Goal: Task Accomplishment & Management: Use online tool/utility

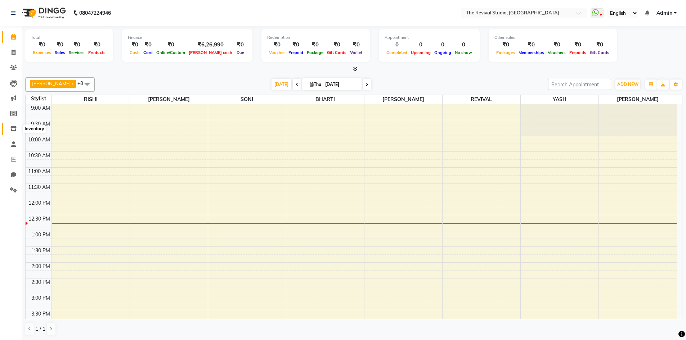
click at [14, 129] on icon at bounding box center [13, 128] width 6 height 5
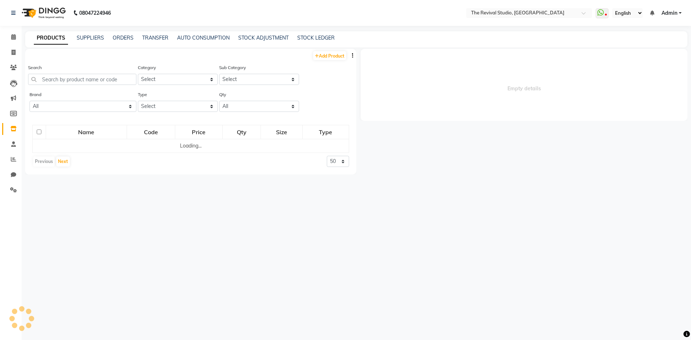
select select
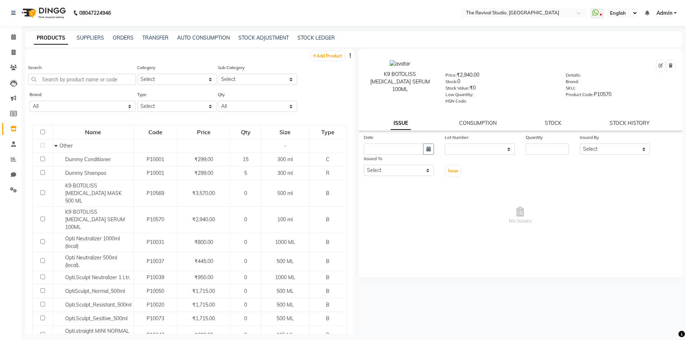
click at [252, 32] on div "PRODUCTS SUPPLIERS ORDERS TRANSFER AUTO CONSUMPTION STOCK ADJUSTMENT STOCK LEDG…" at bounding box center [353, 39] width 657 height 16
click at [250, 36] on link "STOCK ADJUSTMENT" at bounding box center [263, 38] width 50 height 6
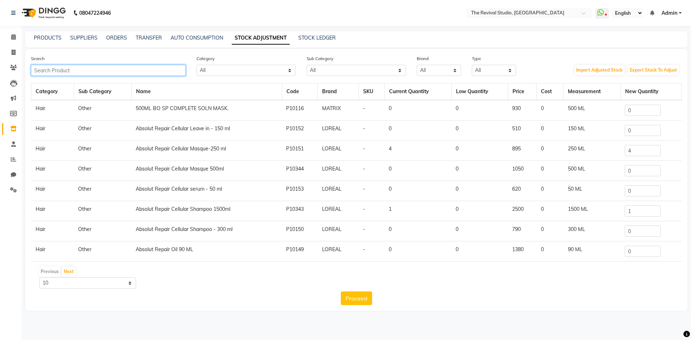
click at [73, 71] on input "text" at bounding box center [108, 70] width 155 height 11
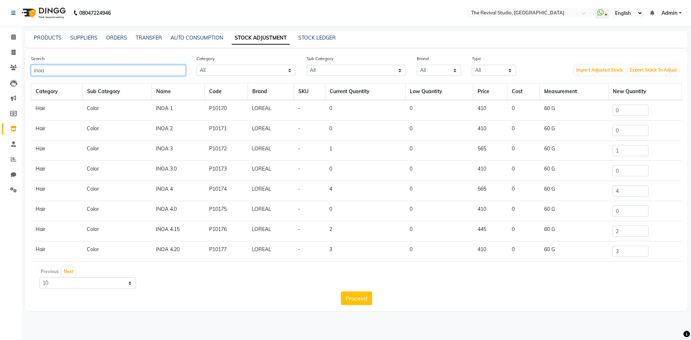
type input "inoa"
click at [617, 191] on input "4" at bounding box center [631, 190] width 36 height 11
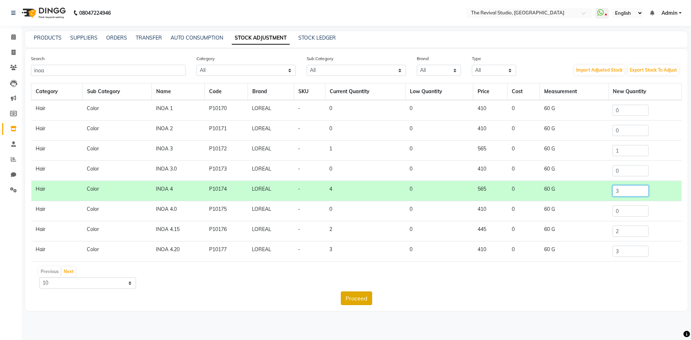
type input "3"
click at [346, 299] on button "Proceed" at bounding box center [356, 299] width 31 height 14
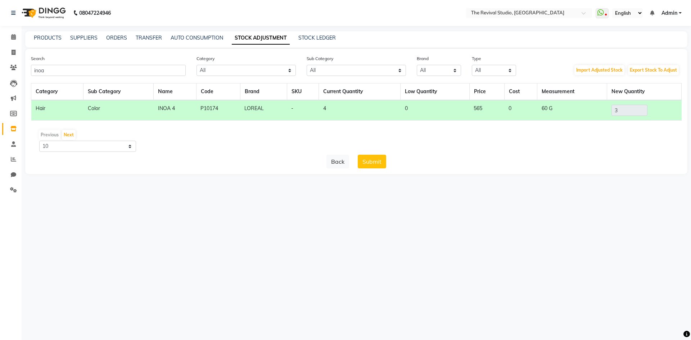
click at [373, 161] on button "Submit" at bounding box center [372, 162] width 28 height 14
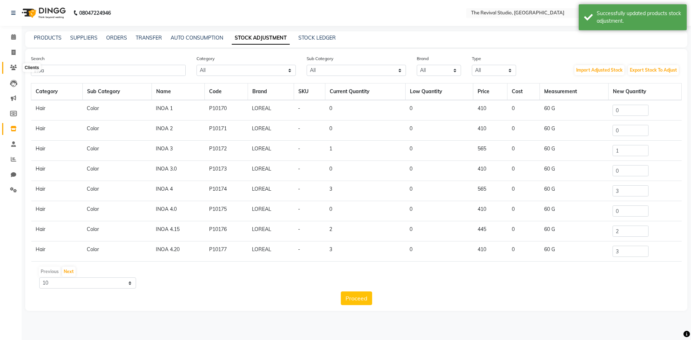
click at [14, 66] on icon at bounding box center [13, 67] width 7 height 5
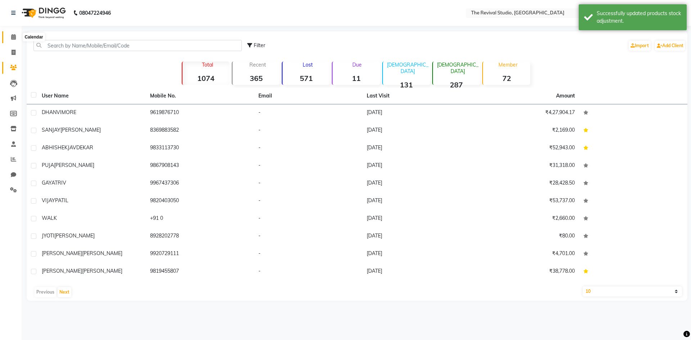
click at [13, 39] on icon at bounding box center [13, 36] width 5 height 5
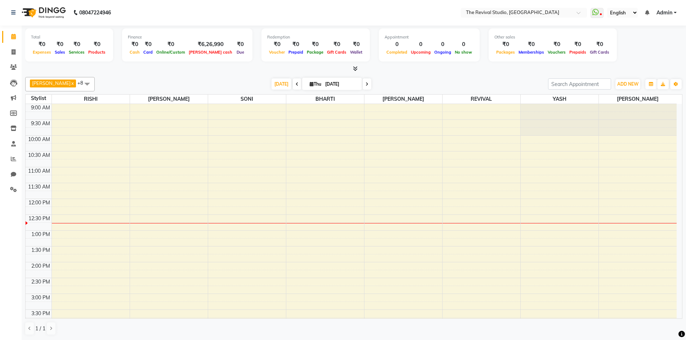
click at [80, 83] on span at bounding box center [87, 84] width 14 height 14
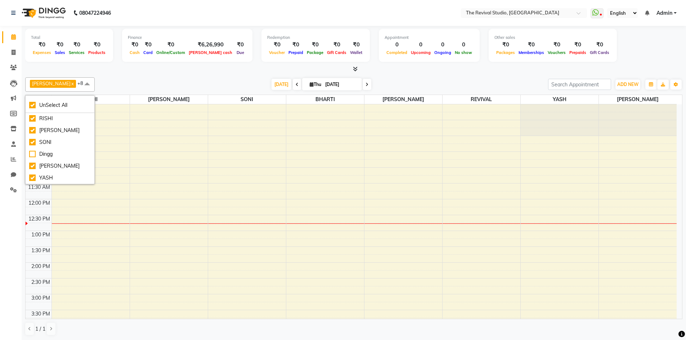
click at [105, 73] on div "Total ₹0 Expenses ₹0 Sales ₹0 Services ₹0 Products Finance ₹0 Cash ₹0 Card ₹0 O…" at bounding box center [354, 183] width 664 height 315
click at [102, 77] on div "[PERSON_NAME] x REVIVAL x RISHI x [PERSON_NAME] x GAYATRI x YASH x [PERSON_NAME…" at bounding box center [353, 207] width 657 height 264
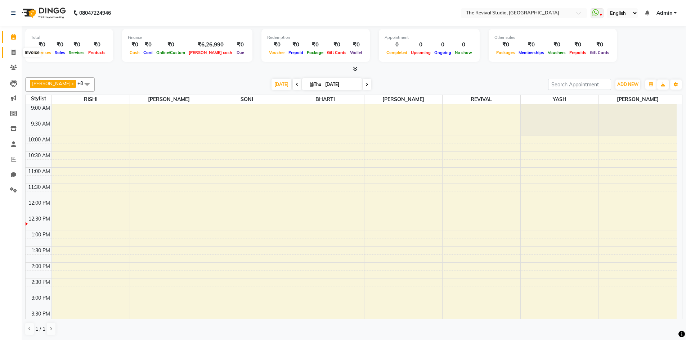
click at [12, 52] on icon at bounding box center [14, 52] width 4 height 5
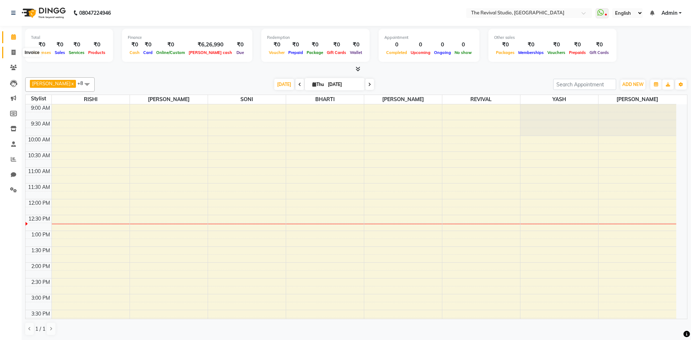
select select "7991"
select select "service"
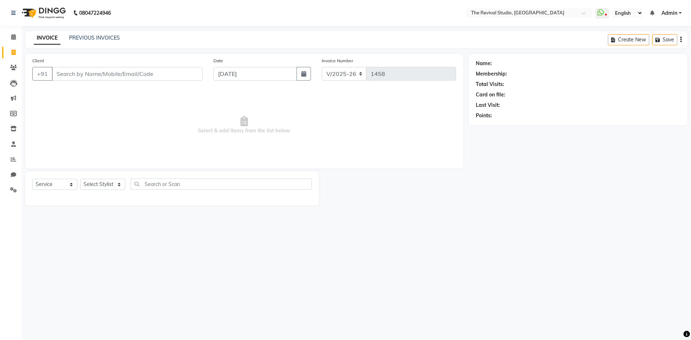
click at [113, 94] on span "Select & add items from the list below" at bounding box center [244, 125] width 424 height 72
click at [82, 73] on input "Client" at bounding box center [127, 74] width 151 height 14
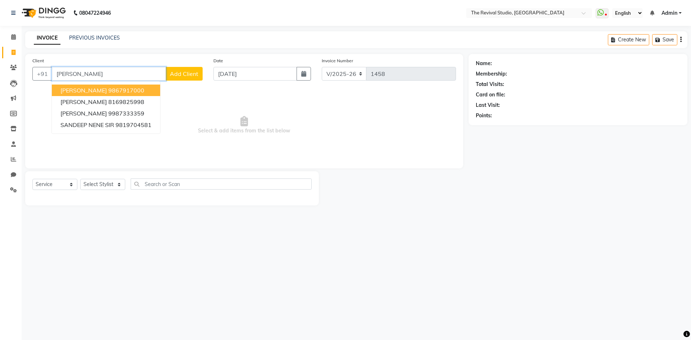
click at [117, 91] on ngb-highlight "9867917000" at bounding box center [126, 90] width 36 height 7
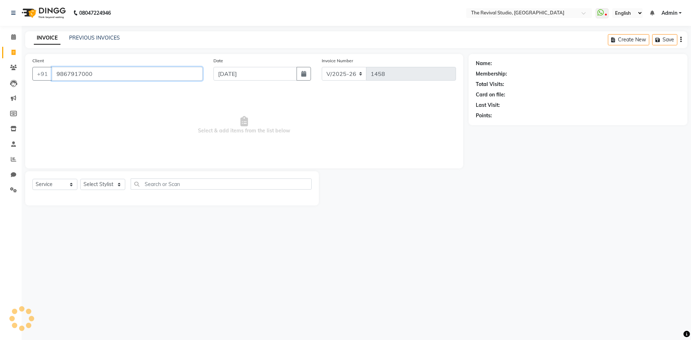
type input "9867917000"
click at [106, 188] on select "Select Stylist BHARTI [PERSON_NAME] Dingg GAYATRI [PERSON_NAME] [PERSON_NAME] R…" at bounding box center [102, 184] width 45 height 11
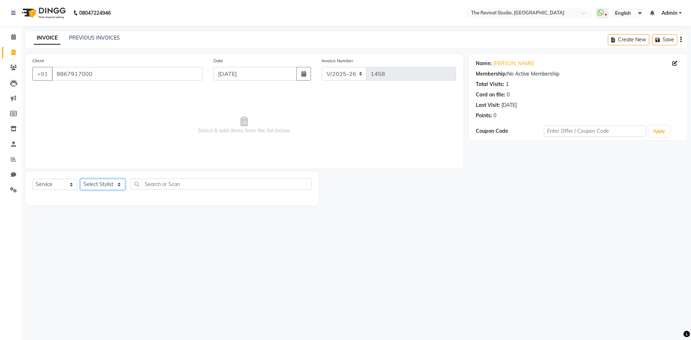
select select "76728"
click at [80, 179] on select "Select Stylist BHARTI [PERSON_NAME] Dingg GAYATRI [PERSON_NAME] [PERSON_NAME] R…" at bounding box center [102, 184] width 45 height 11
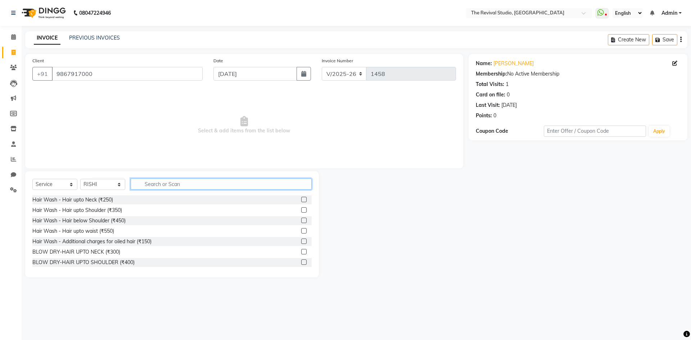
click at [156, 184] on input "text" at bounding box center [221, 184] width 181 height 11
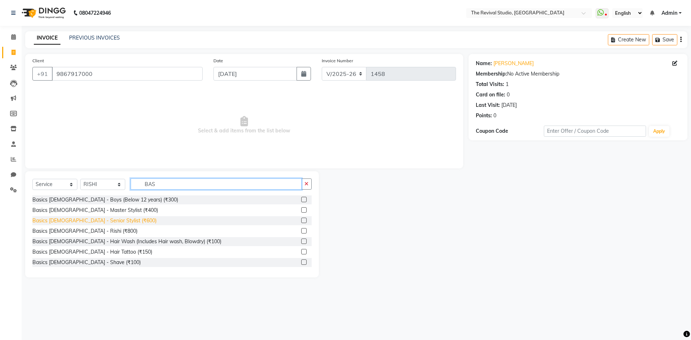
type input "BAS"
click at [103, 221] on div "Basics [DEMOGRAPHIC_DATA] - Senior Stylist (₹600)" at bounding box center [94, 221] width 124 height 8
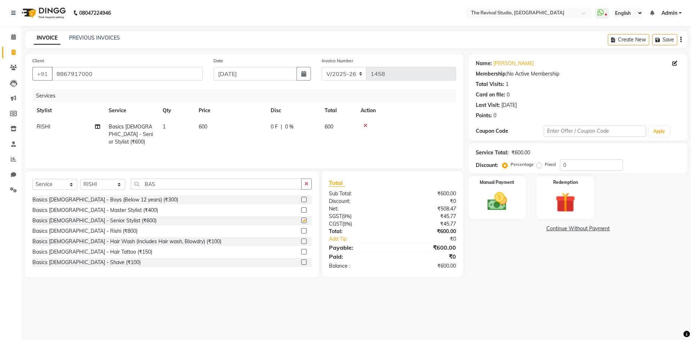
checkbox input "false"
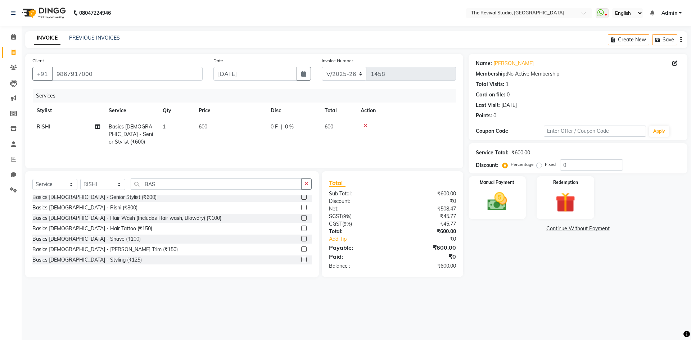
scroll to position [72, 0]
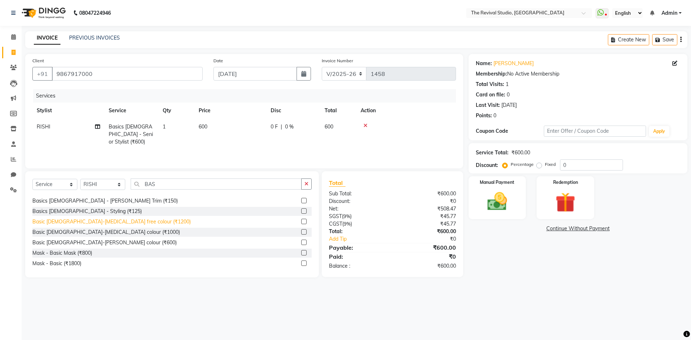
click at [112, 222] on div "Basic [DEMOGRAPHIC_DATA]-[MEDICAL_DATA] free colour (₹1200)" at bounding box center [111, 222] width 158 height 8
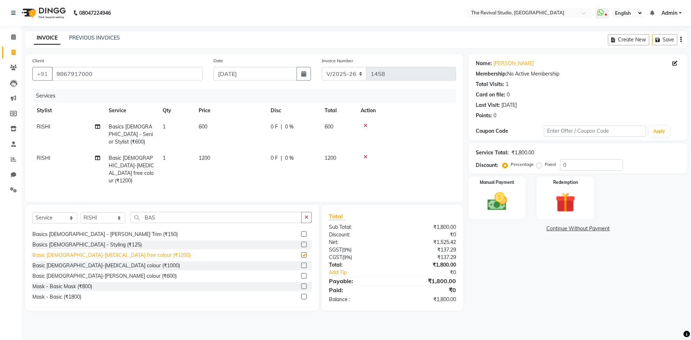
checkbox input "false"
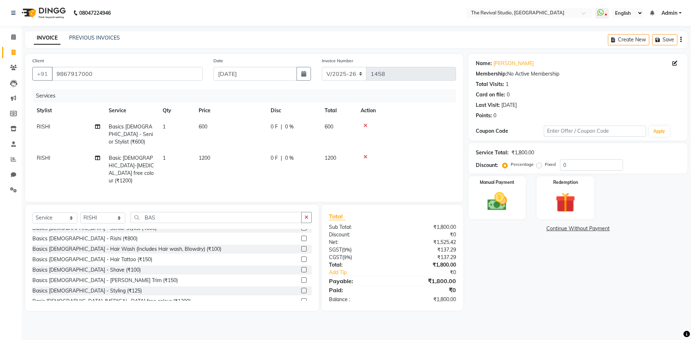
scroll to position [23, 0]
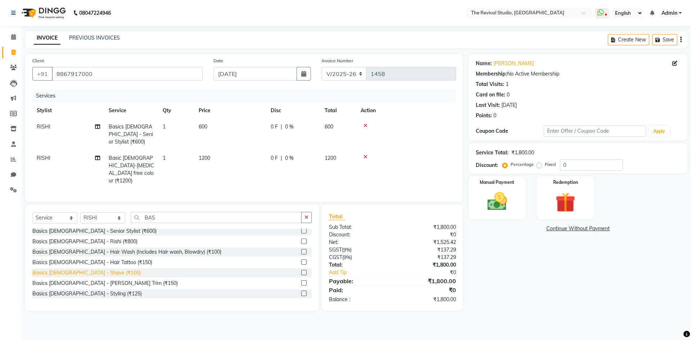
click at [88, 269] on div "Basics [DEMOGRAPHIC_DATA] - Shave (₹100)" at bounding box center [86, 273] width 108 height 8
checkbox input "false"
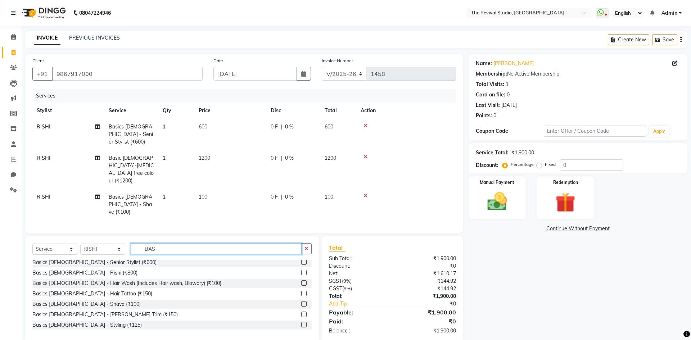
click at [173, 243] on input "BAS" at bounding box center [216, 248] width 171 height 11
type input "B"
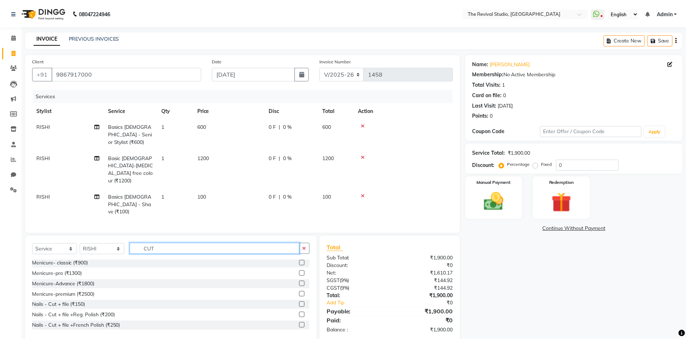
scroll to position [22, 0]
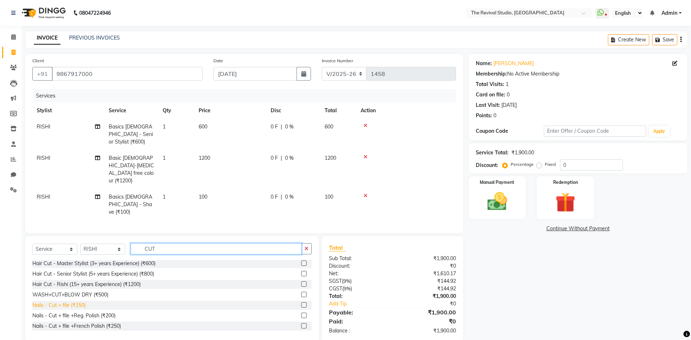
type input "CUT"
click at [71, 302] on div "Nails - Cut + file (₹150)" at bounding box center [58, 306] width 53 height 8
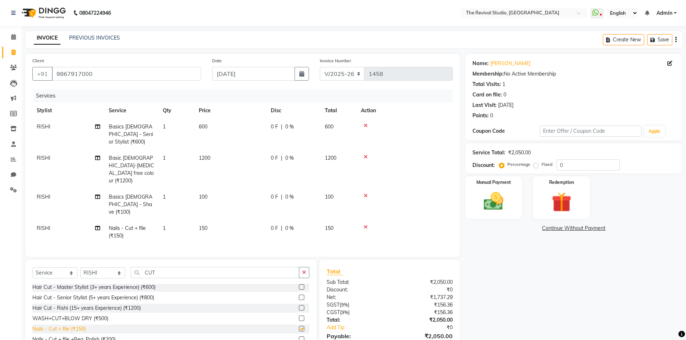
checkbox input "false"
click at [559, 163] on input "0" at bounding box center [588, 165] width 63 height 11
type input "20"
click at [488, 203] on img at bounding box center [493, 201] width 33 height 23
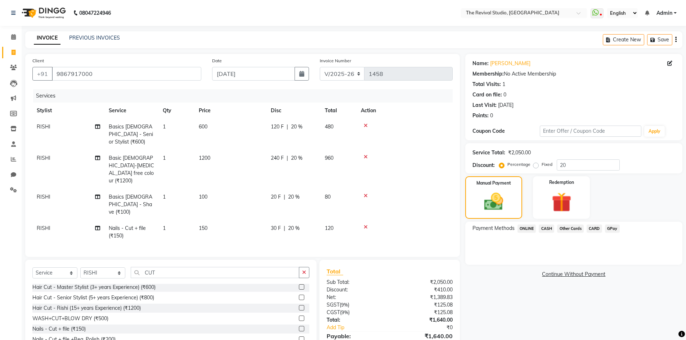
click at [615, 227] on span "GPay" at bounding box center [612, 229] width 15 height 8
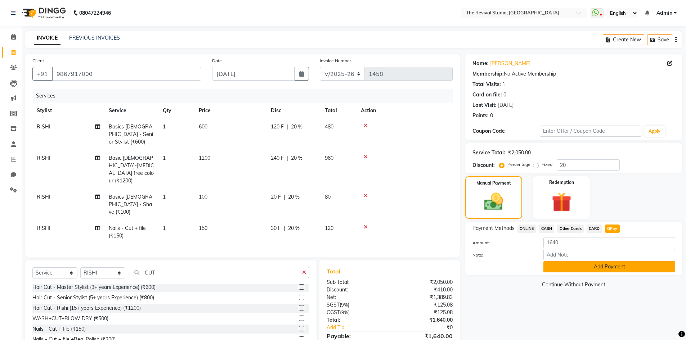
click at [592, 267] on button "Add Payment" at bounding box center [609, 266] width 132 height 11
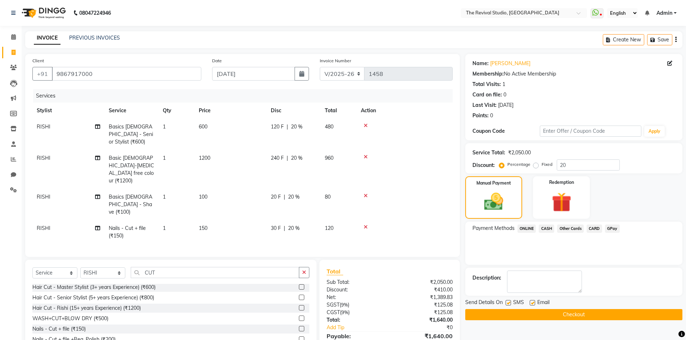
click at [514, 318] on button "Checkout" at bounding box center [573, 314] width 217 height 11
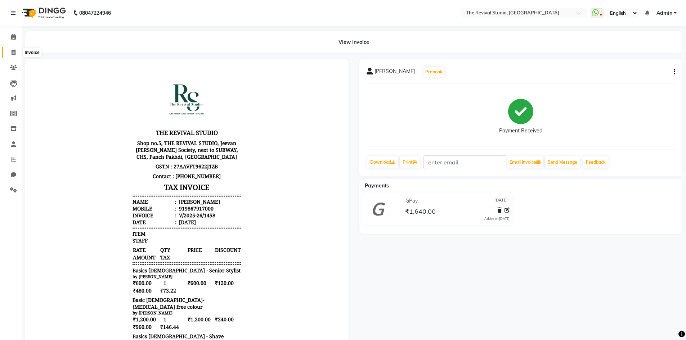
click at [12, 53] on icon at bounding box center [14, 52] width 4 height 5
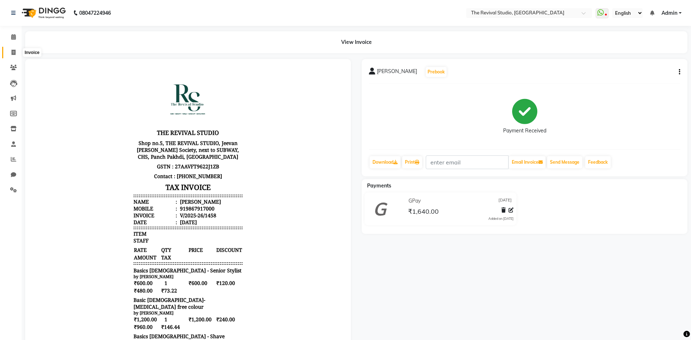
select select "7991"
select select "service"
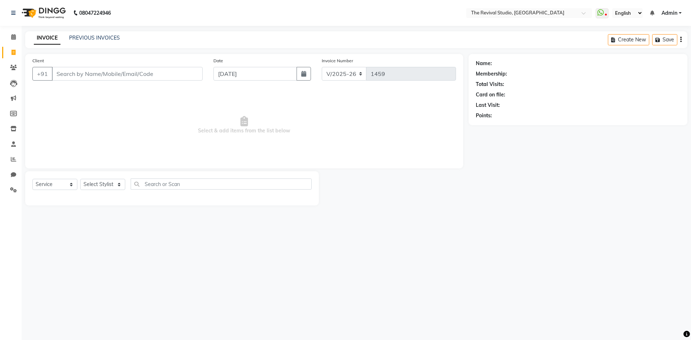
click at [451, 270] on div "08047224946 Select Location × The Revival Studio, Thane West WhatsApp Status ✕ …" at bounding box center [345, 170] width 691 height 340
